Goal: Task Accomplishment & Management: Use online tool/utility

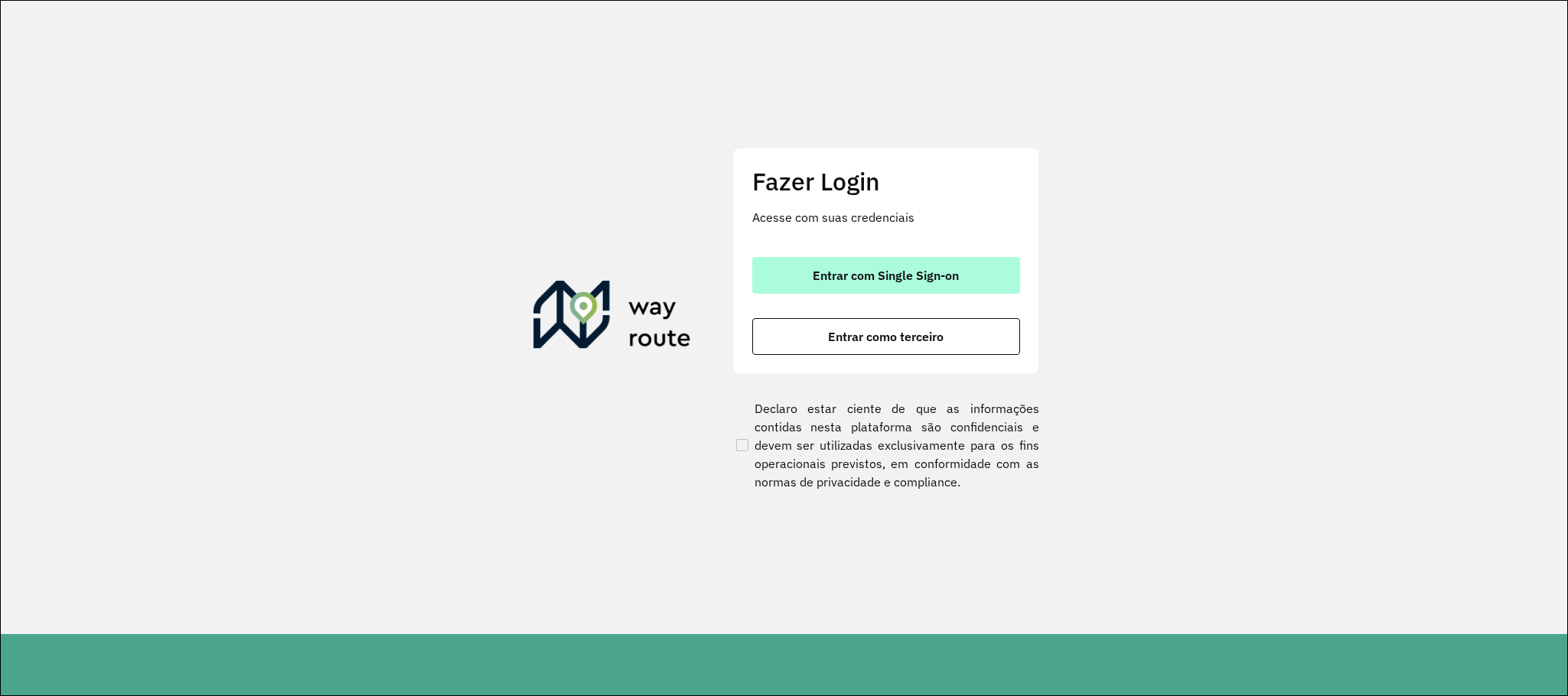
click at [928, 278] on span "Entrar com Single Sign-on" at bounding box center [885, 275] width 146 height 13
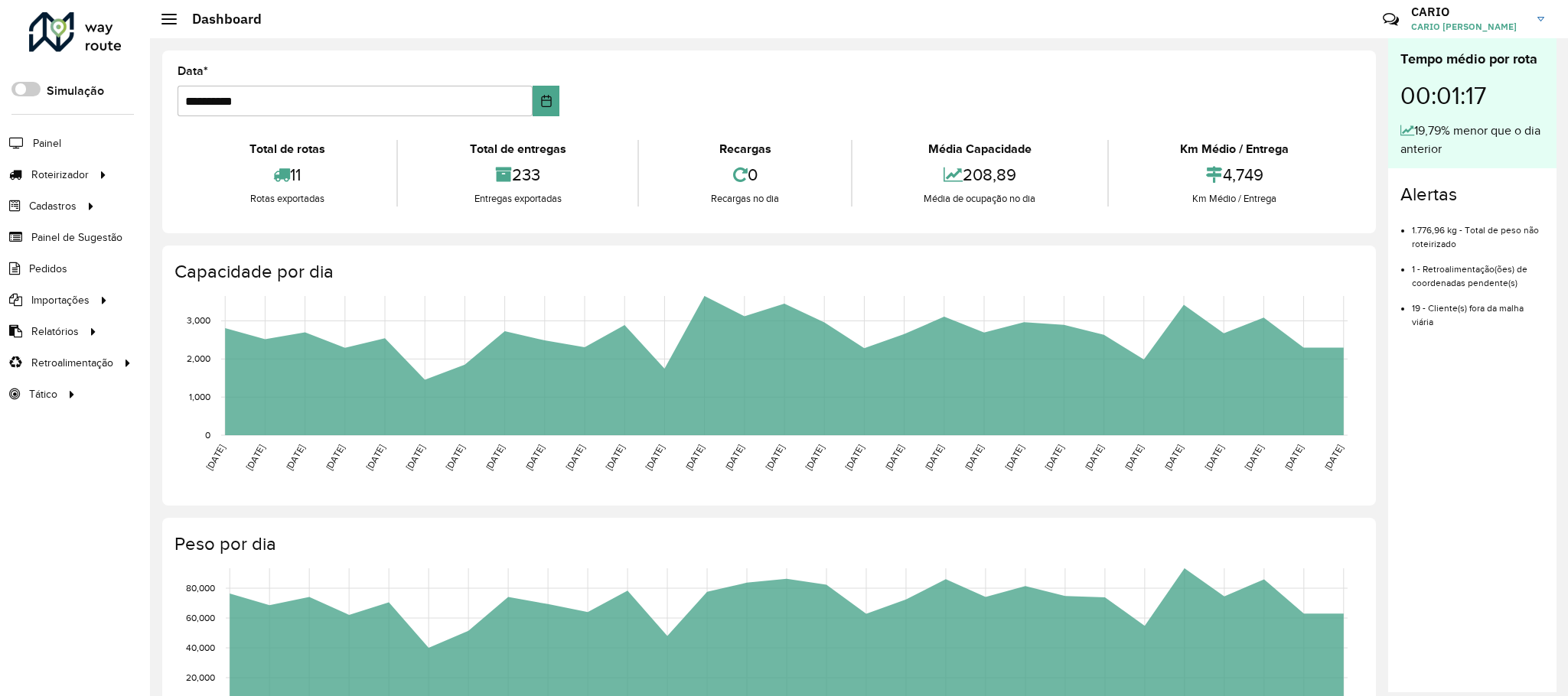
drag, startPoint x: 1013, startPoint y: 165, endPoint x: 847, endPoint y: 193, distance: 168.3
click at [832, 148] on div "Total de rotas 11 Rotas exportadas Total de entregas 233 Entregas exportadas Re…" at bounding box center [769, 173] width 1183 height 66
click at [831, 41] on div "**********" at bounding box center [769, 551] width 1238 height 1024
